Goal: Information Seeking & Learning: Learn about a topic

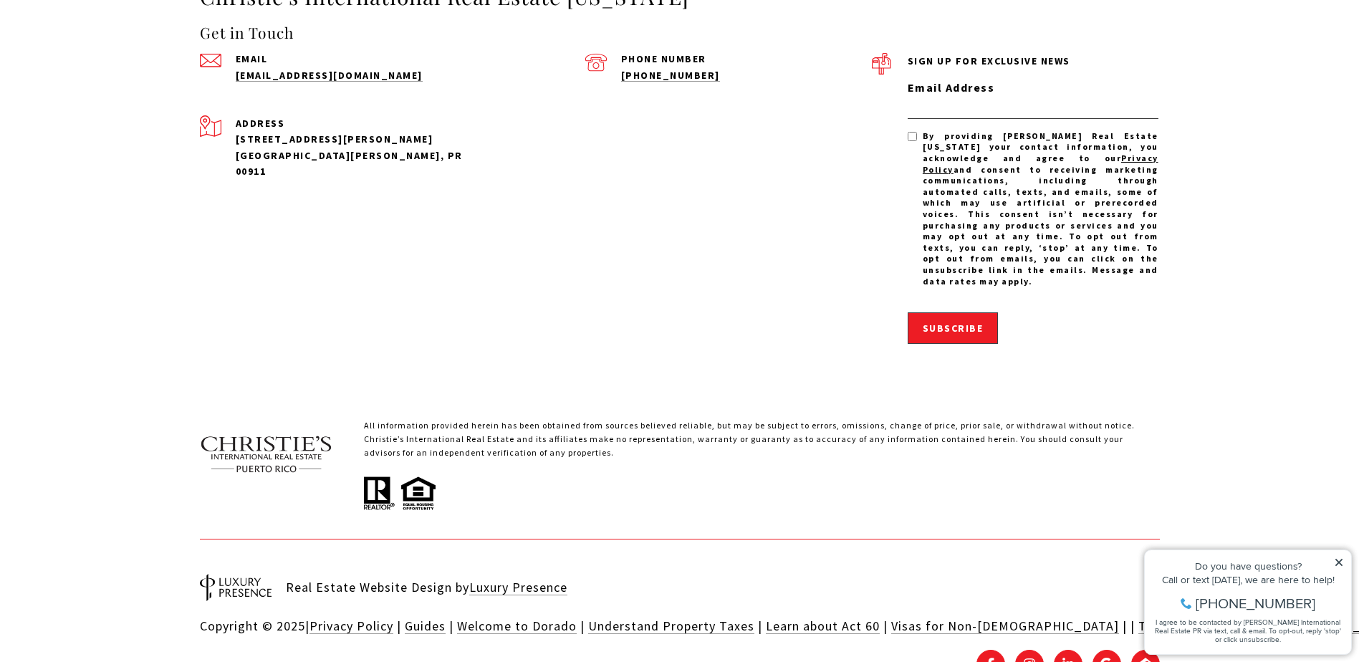
scroll to position [4207, 0]
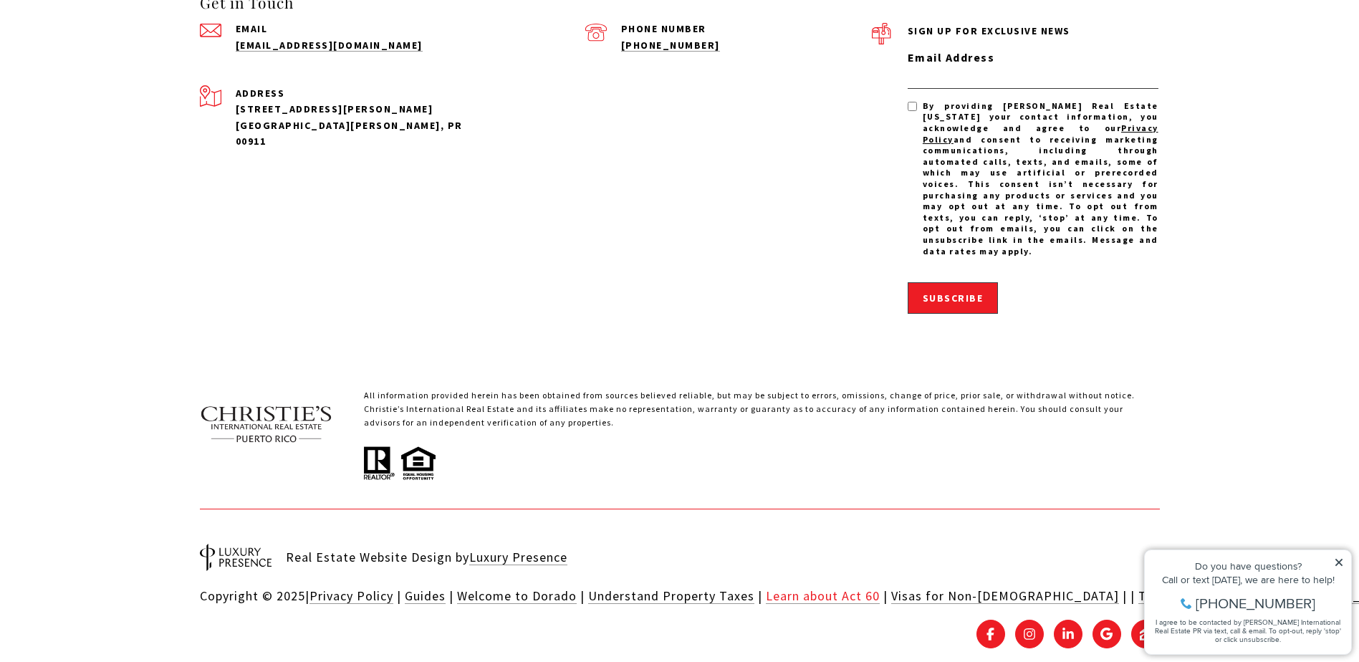
click at [799, 587] on link "Learn about Act 60" at bounding box center [823, 595] width 114 height 16
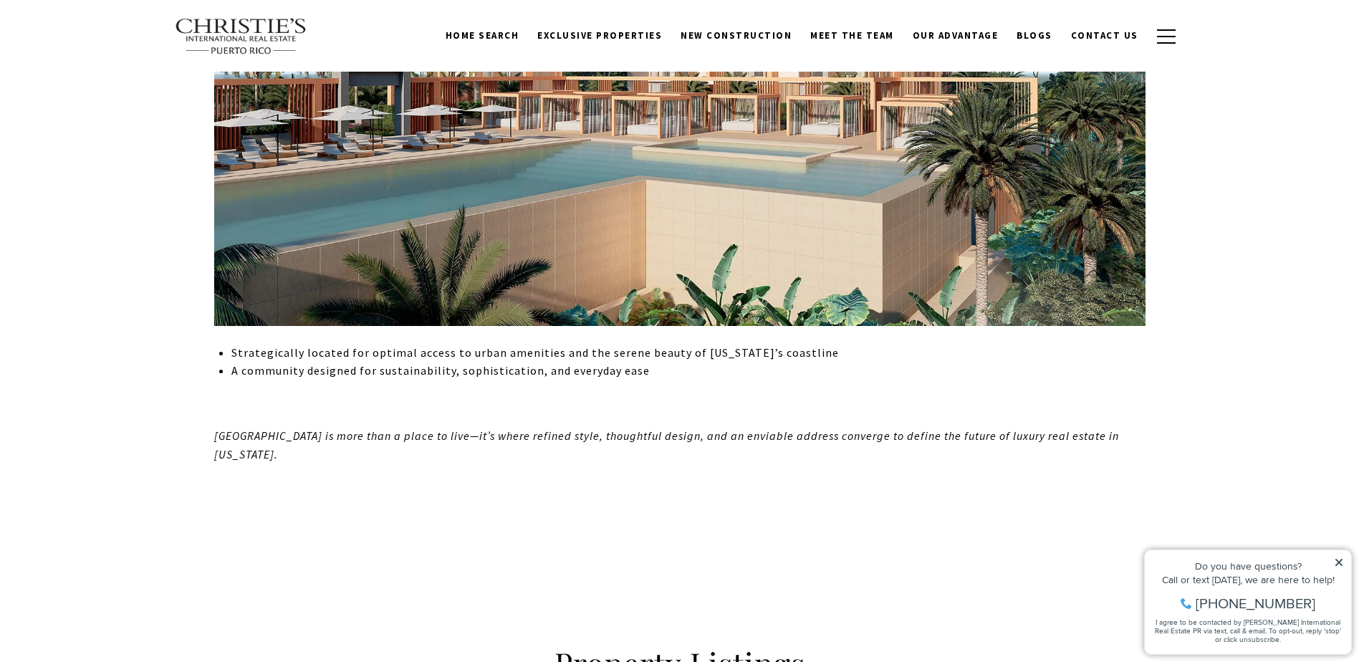
scroll to position [2056, 0]
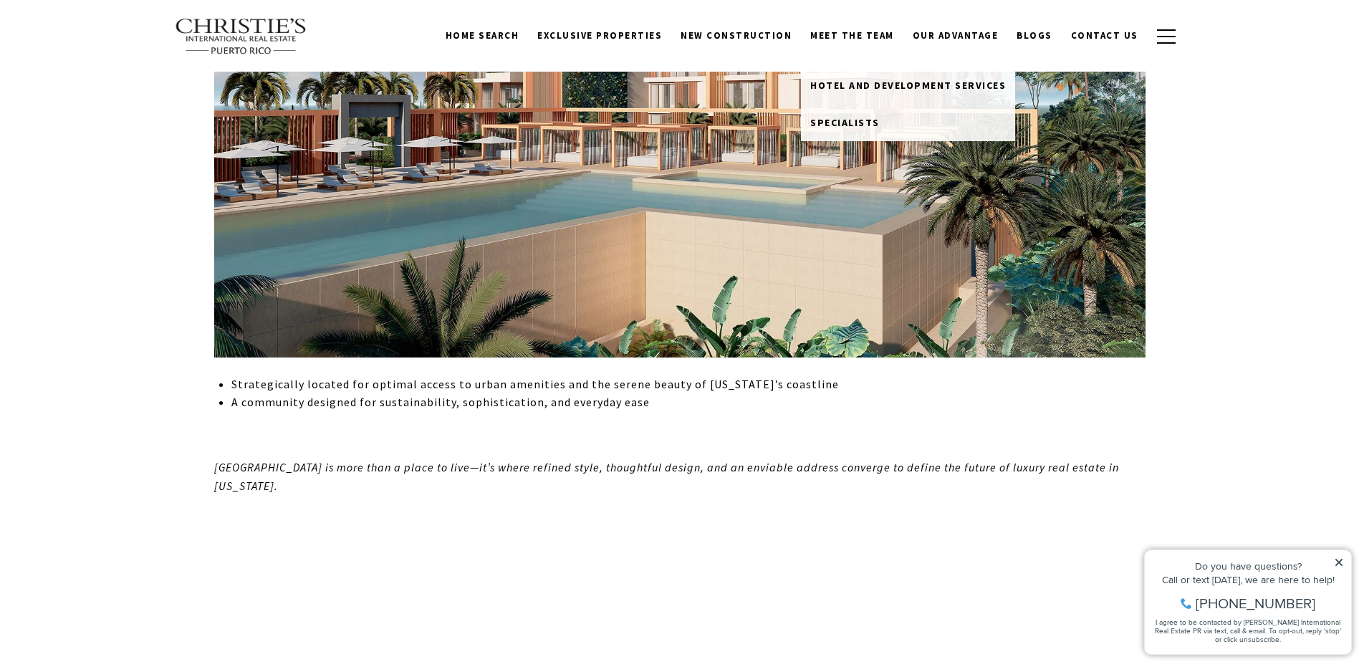
click at [878, 39] on link "Meet the Team" at bounding box center [852, 35] width 102 height 27
click at [865, 32] on link "Meet the Team" at bounding box center [852, 35] width 102 height 27
click at [883, 86] on span "Hotel and Development Services" at bounding box center [908, 85] width 196 height 13
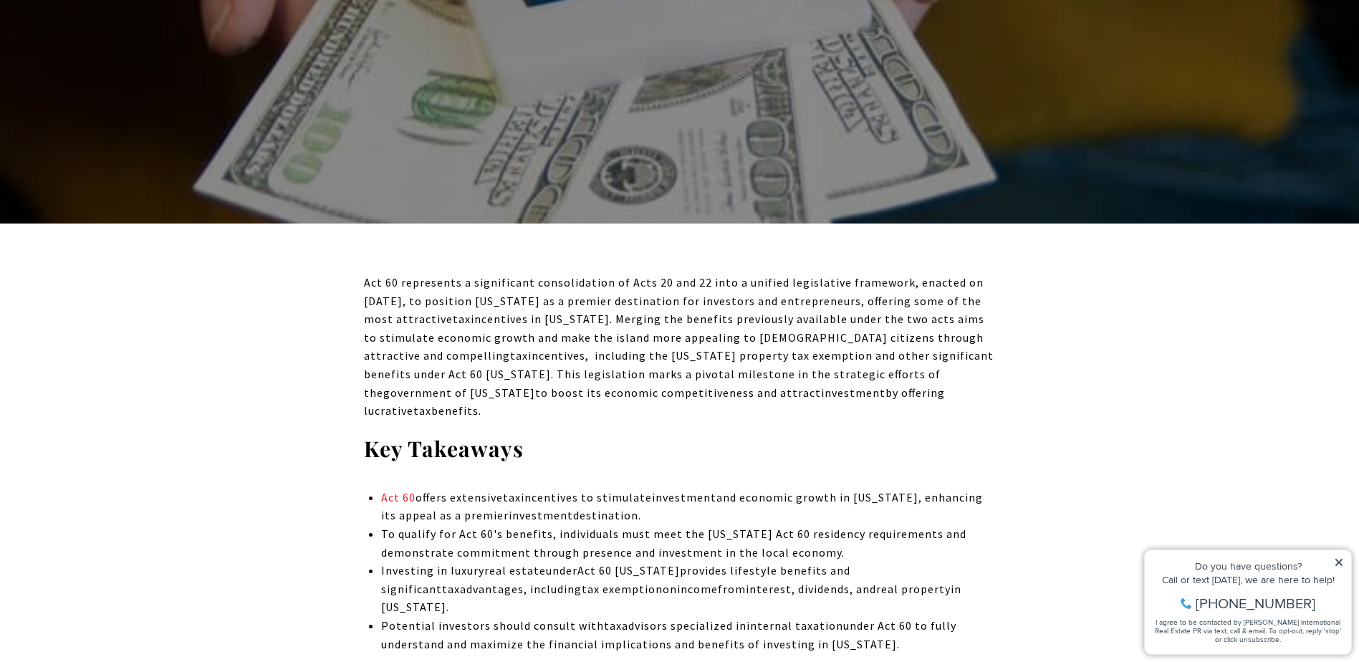
scroll to position [350, 0]
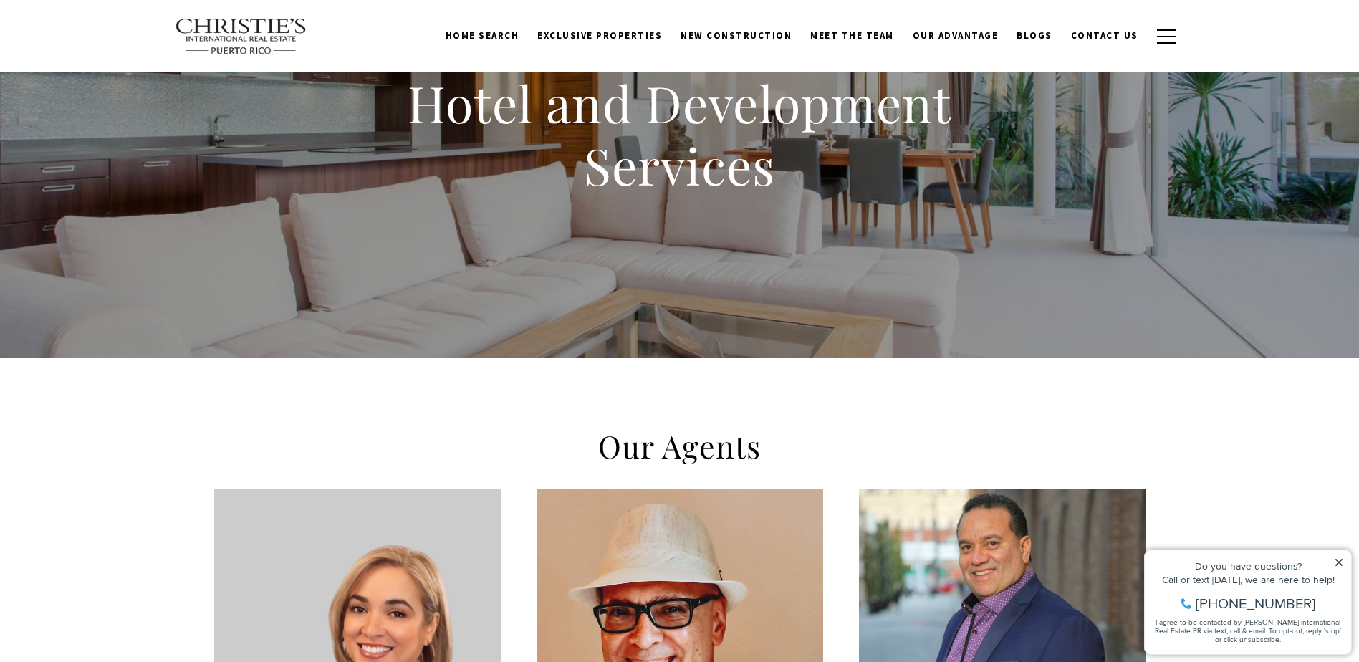
scroll to position [45, 0]
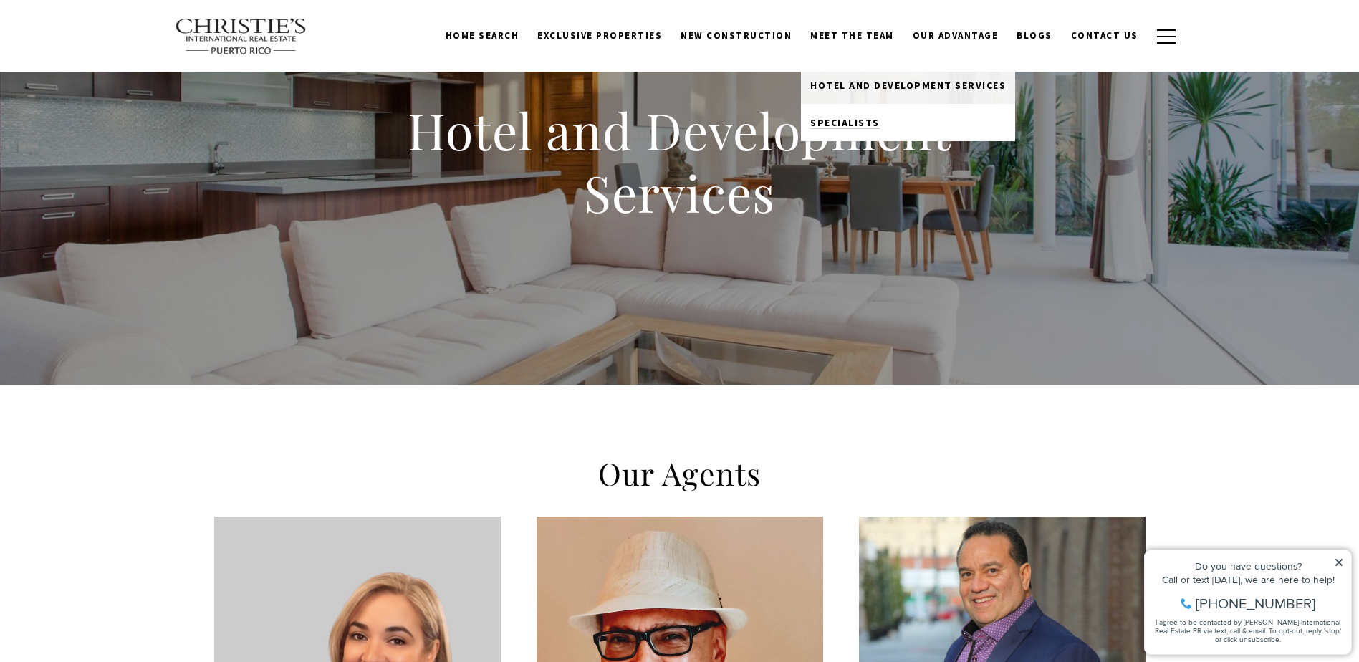
click at [880, 117] on span "Specialists" at bounding box center [844, 122] width 69 height 13
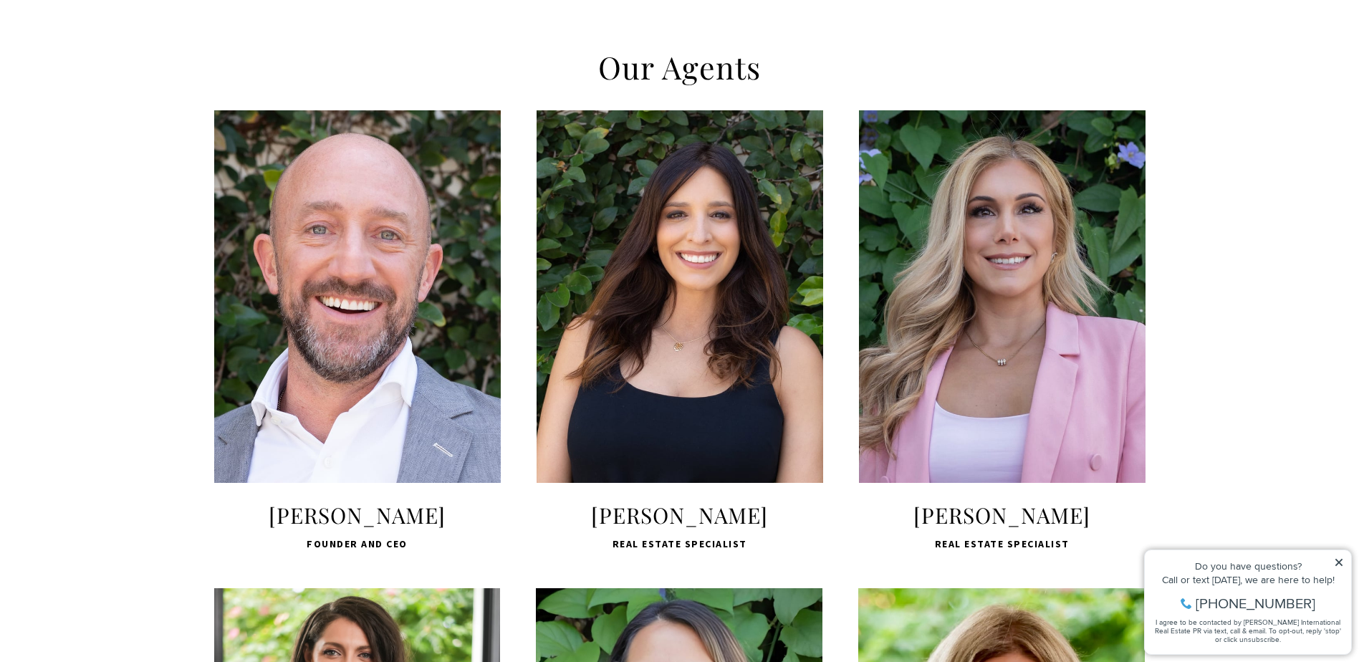
scroll to position [456, 0]
